Goal: Find specific page/section: Find specific page/section

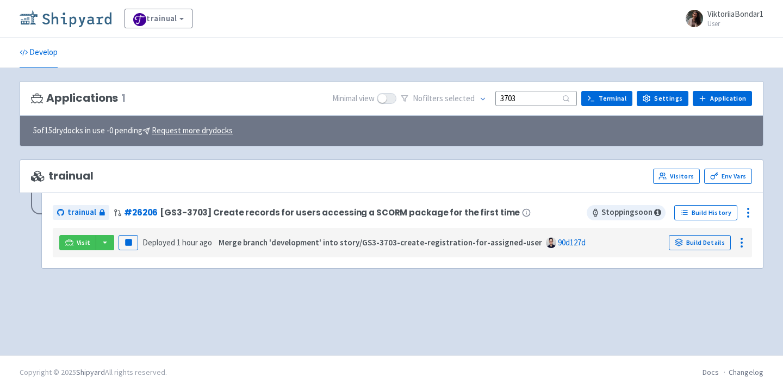
click at [79, 17] on img at bounding box center [66, 18] width 92 height 17
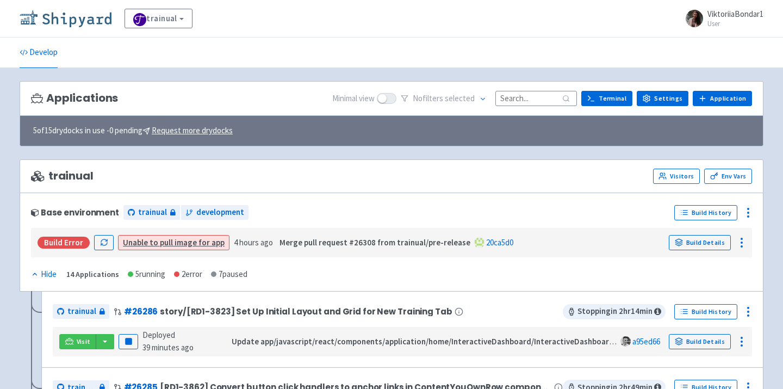
click at [57, 17] on img at bounding box center [66, 18] width 92 height 17
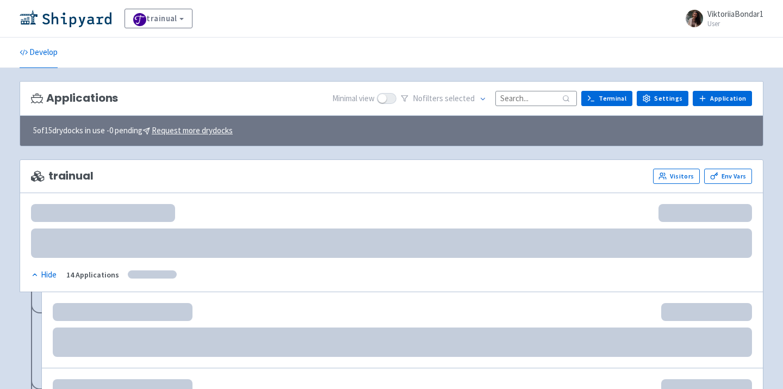
click at [548, 107] on div "Applications Minimal view No filter s selected Terminal Settings Application Te…" at bounding box center [392, 98] width 744 height 35
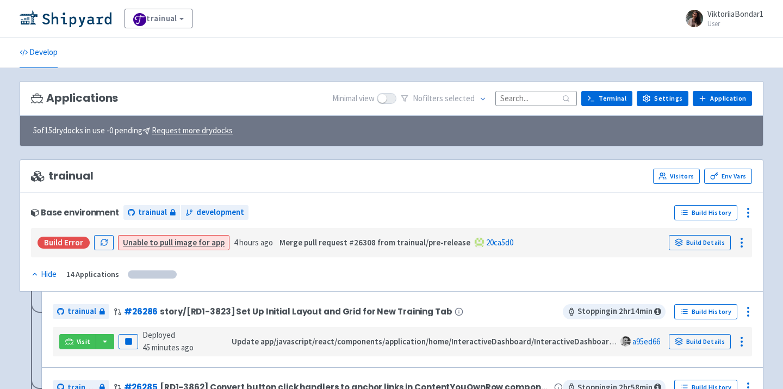
click at [543, 91] on input at bounding box center [536, 98] width 82 height 15
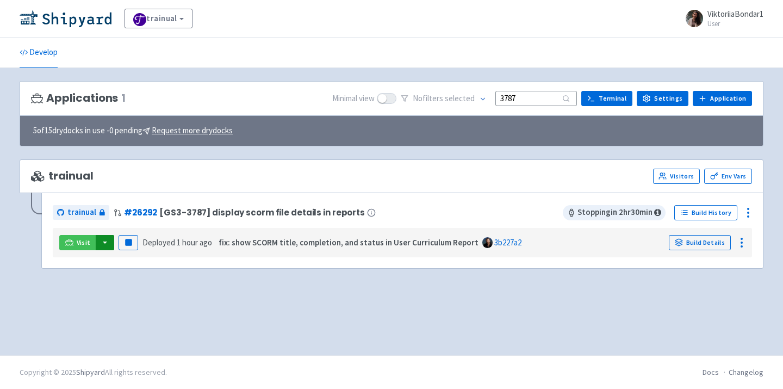
type input "3787"
click at [103, 246] on button "button" at bounding box center [105, 242] width 18 height 15
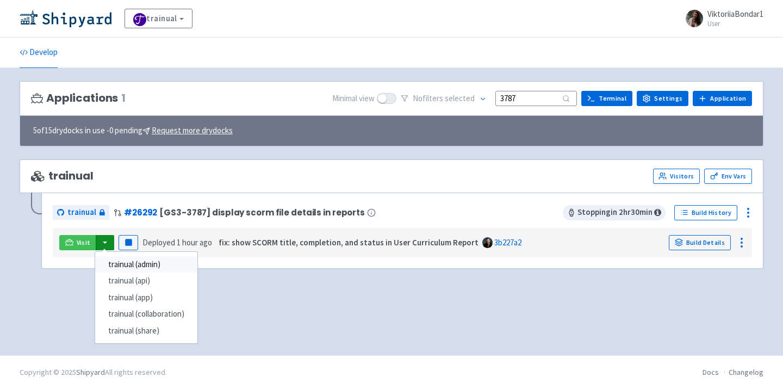
click at [127, 266] on link "trainual (admin)" at bounding box center [146, 264] width 102 height 17
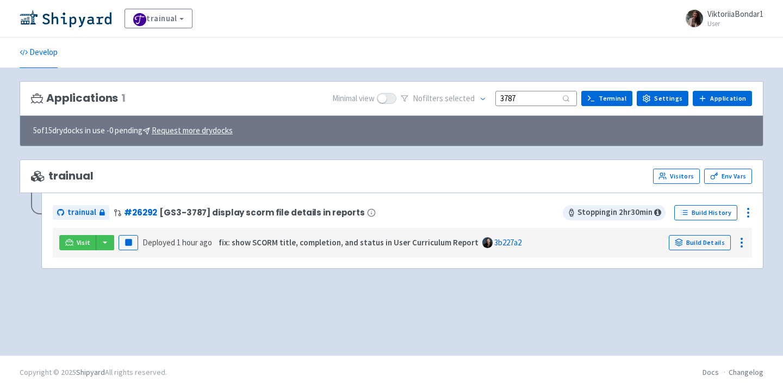
click at [178, 303] on div "Applications 1 Minimal view No filter s selected 3787 Terminal Settings Applica…" at bounding box center [392, 211] width 744 height 261
